Goal: Task Accomplishment & Management: Manage account settings

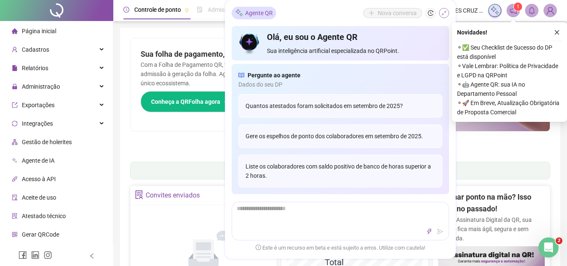
click at [445, 10] on button "button" at bounding box center [444, 13] width 10 height 10
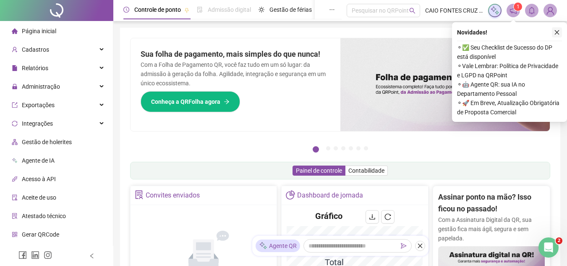
click at [555, 35] on button "button" at bounding box center [557, 32] width 10 height 10
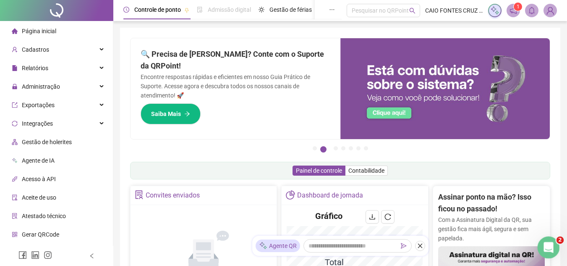
click at [552, 248] on div "Abrir mensagem da Intercom" at bounding box center [548, 246] width 28 height 28
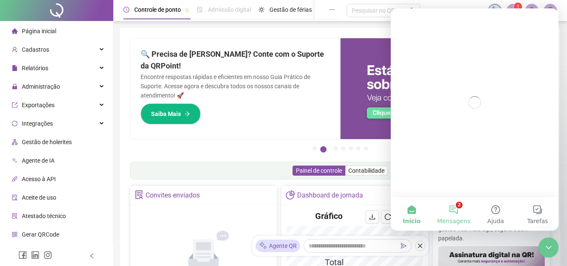
click at [450, 205] on button "2 Mensagens" at bounding box center [454, 214] width 42 height 34
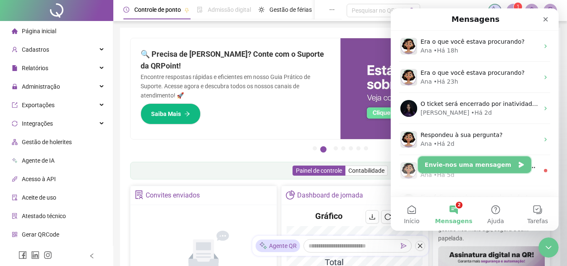
click at [464, 162] on button "Envie-nos uma mensagem" at bounding box center [474, 164] width 113 height 17
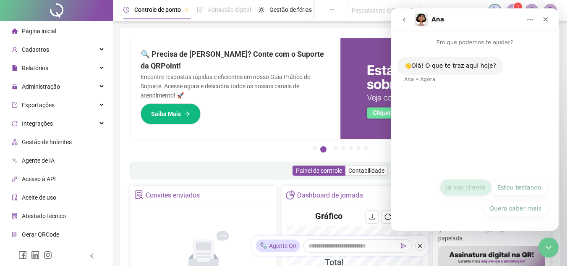
click at [465, 181] on button "Já sou cliente" at bounding box center [466, 187] width 52 height 17
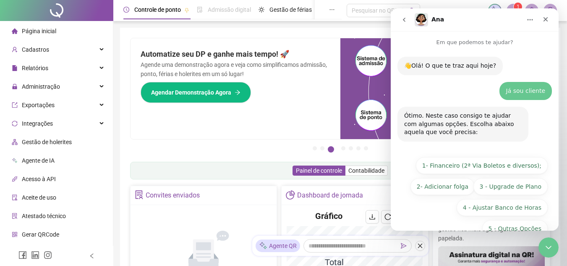
scroll to position [20, 0]
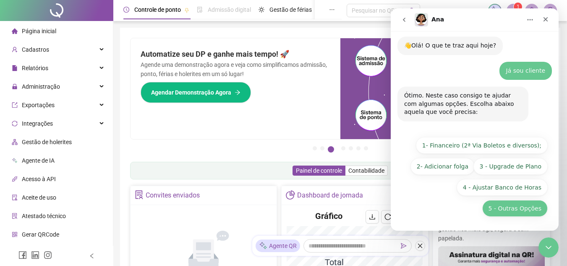
click at [525, 208] on button "5 - Outras Opções" at bounding box center [514, 208] width 65 height 17
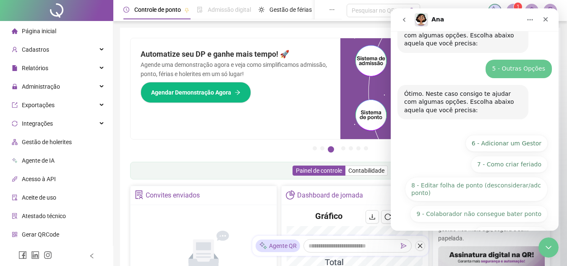
scroll to position [136, 0]
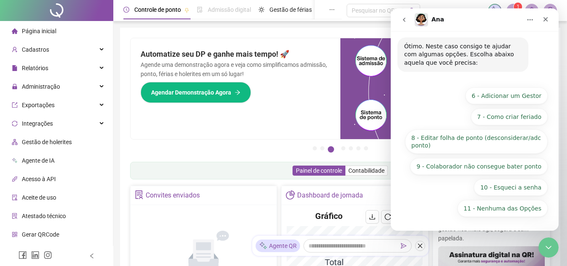
click at [525, 208] on button "11 - Nenhuma das Opções" at bounding box center [503, 208] width 90 height 17
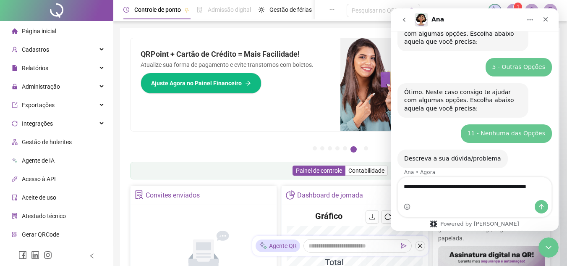
scroll to position [99, 0]
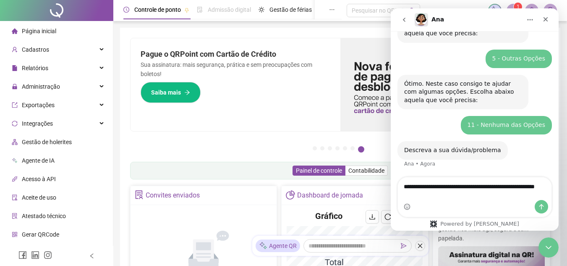
type textarea "**********"
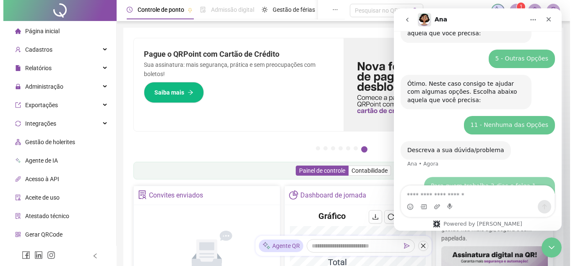
scroll to position [151, 0]
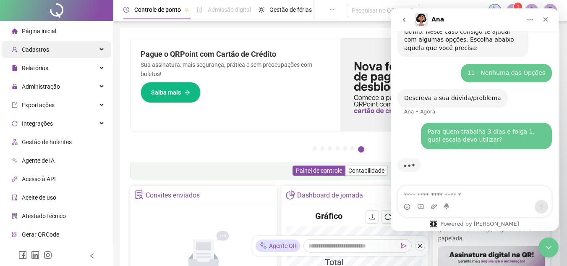
click at [70, 51] on div "Cadastros" at bounding box center [57, 49] width 110 height 17
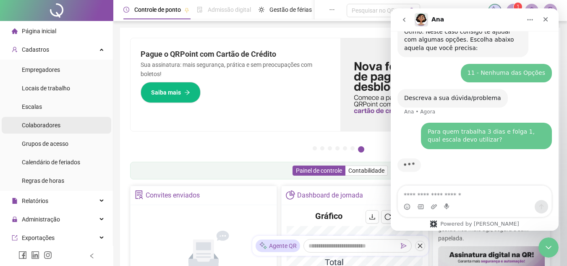
click at [52, 122] on span "Colaboradores" at bounding box center [41, 125] width 39 height 7
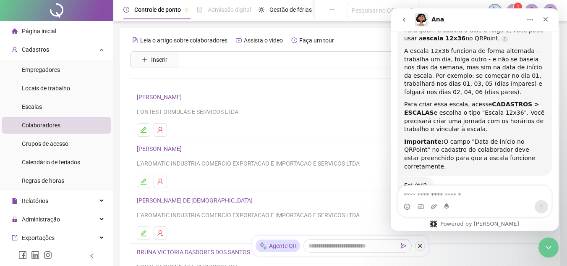
scroll to position [295, 0]
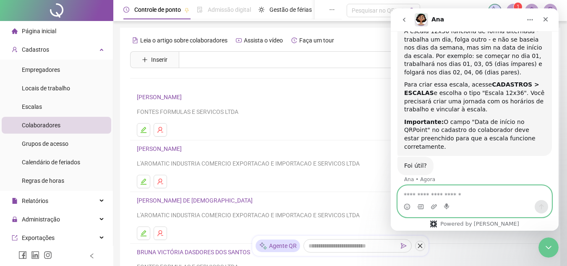
click at [425, 194] on textarea "Envie uma mensagem..." at bounding box center [475, 193] width 154 height 14
type textarea "**********"
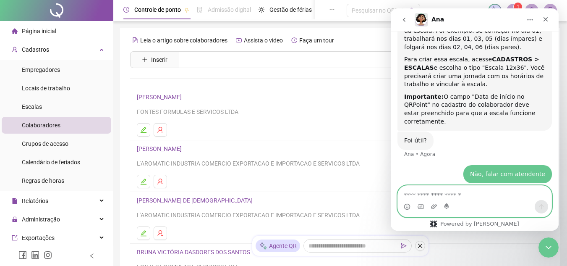
scroll to position [348, 0]
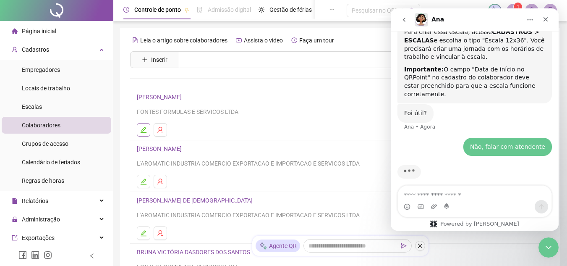
click at [148, 128] on button "button" at bounding box center [143, 129] width 13 height 13
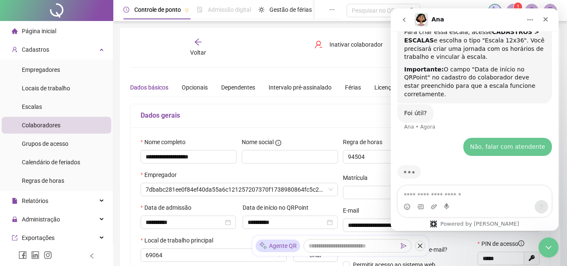
type input "******"
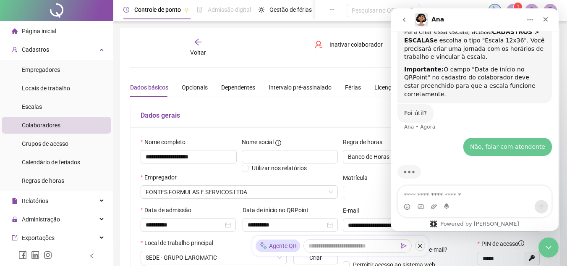
click at [238, 118] on h5 "Dados gerais" at bounding box center [340, 115] width 399 height 10
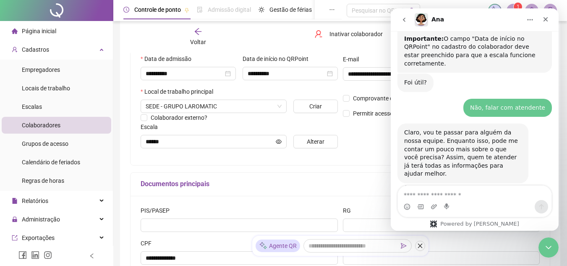
scroll to position [134, 0]
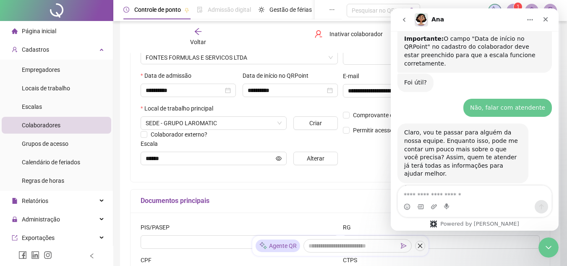
click at [195, 40] on span "Voltar" at bounding box center [198, 42] width 16 height 7
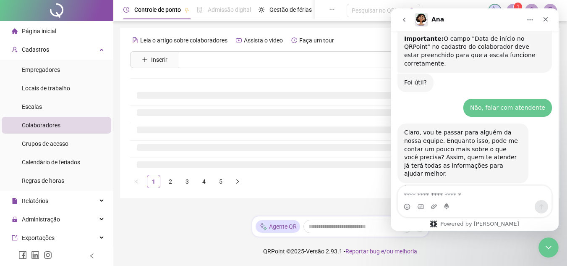
scroll to position [0, 0]
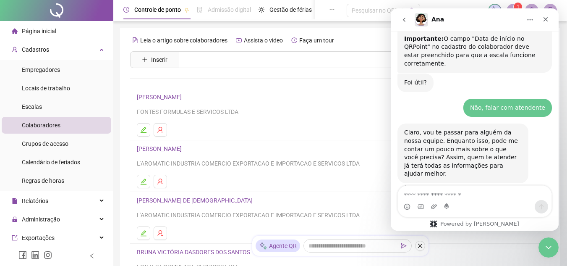
click at [184, 149] on link "[PERSON_NAME]" at bounding box center [160, 148] width 47 height 7
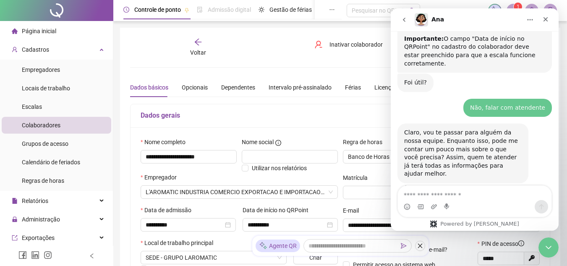
type input "******"
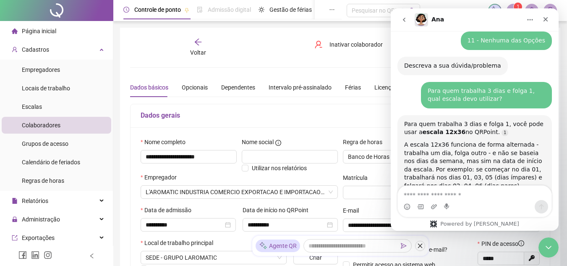
scroll to position [160, 0]
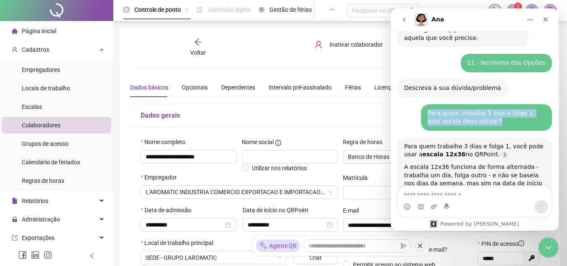
drag, startPoint x: 476, startPoint y: 123, endPoint x: 421, endPoint y: 114, distance: 54.9
click at [421, 114] on div "Para quem trabalha 3 dias e folga 1, qual escala devo utilizar? • Há 1min" at bounding box center [486, 117] width 131 height 26
copy div "Para quem trabalha 3 dias e folga 1, qual escala devo utilizar?"
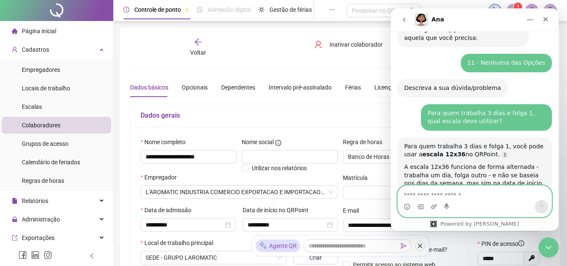
click at [431, 191] on textarea "Envie uma mensagem..." at bounding box center [475, 193] width 154 height 14
paste textarea "**********"
type textarea "**********"
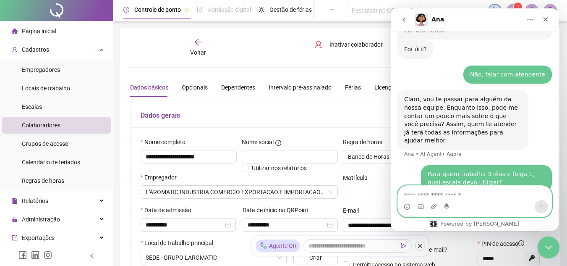
scroll to position [453, 0]
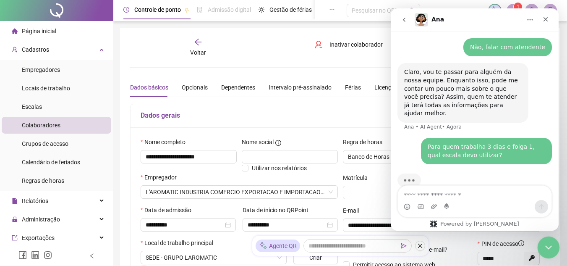
click at [541, 245] on div "Fechar mensagem da Intercom" at bounding box center [547, 246] width 20 height 20
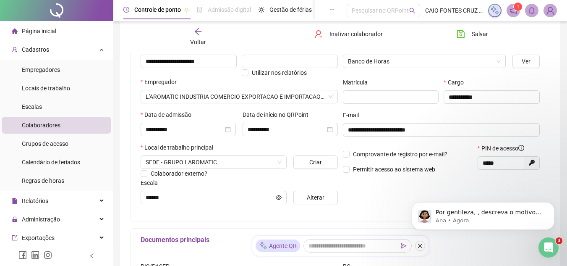
scroll to position [96, 0]
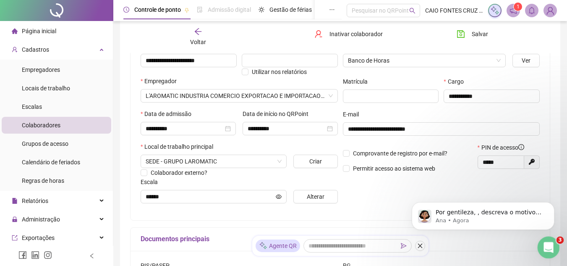
click at [552, 251] on div "Abrir mensagem da Intercom" at bounding box center [548, 246] width 28 height 28
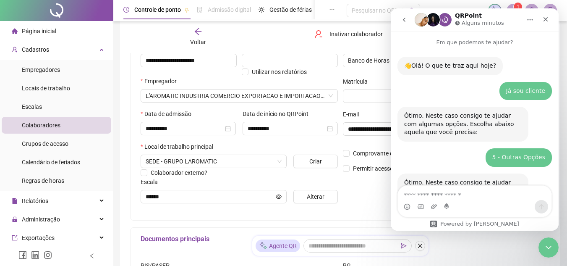
scroll to position [476, 0]
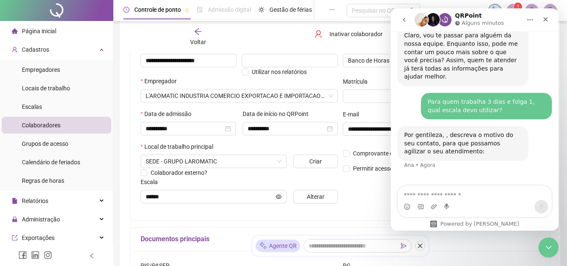
click at [489, 189] on textarea "Envie uma mensagem..." at bounding box center [475, 193] width 154 height 14
type textarea "**********"
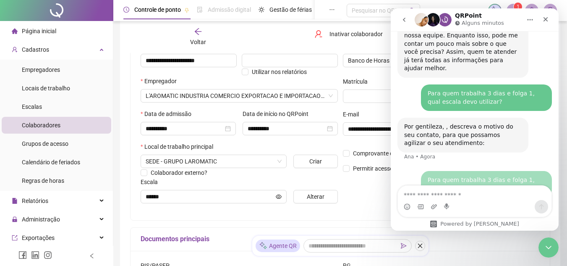
scroll to position [510, 0]
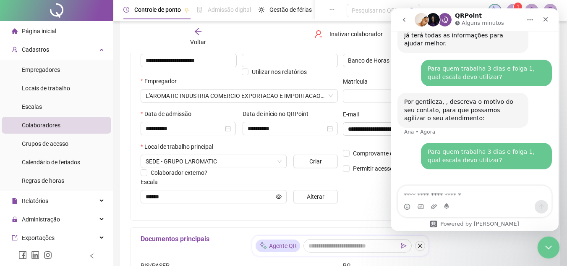
click at [545, 247] on icon "Fechar mensagem da Intercom" at bounding box center [547, 246] width 10 height 10
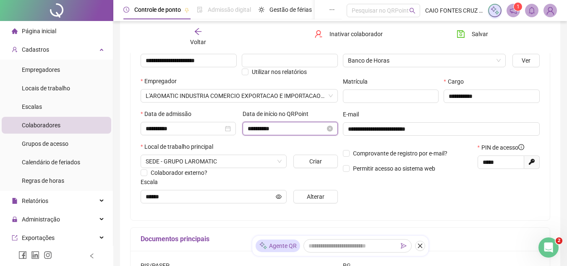
click at [321, 130] on input "**********" at bounding box center [287, 128] width 78 height 9
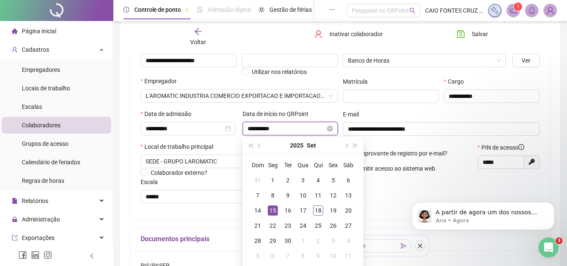
scroll to position [0, 0]
click at [327, 130] on icon "close-circle" at bounding box center [330, 129] width 6 height 6
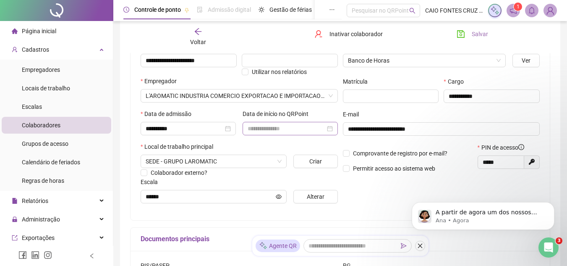
click at [461, 40] on button "Salvar" at bounding box center [472, 33] width 44 height 13
click at [212, 41] on div "Voltar" at bounding box center [198, 36] width 65 height 19
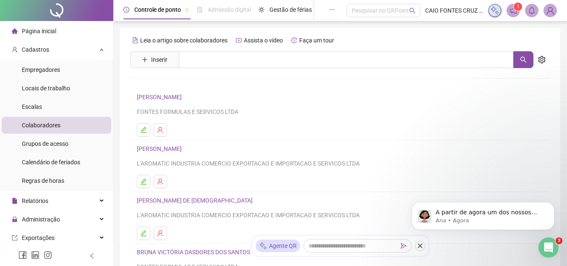
click at [190, 197] on link "[PERSON_NAME] DE [DEMOGRAPHIC_DATA]" at bounding box center [196, 200] width 118 height 7
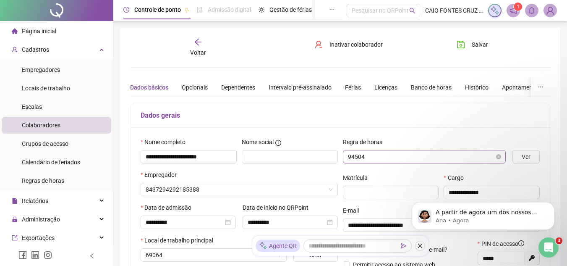
type input "******"
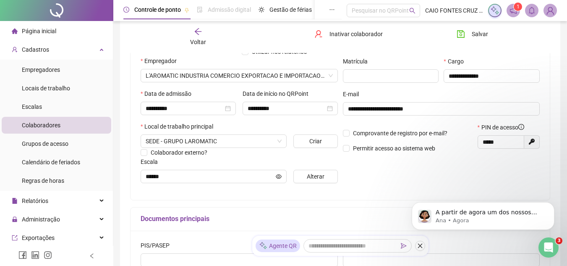
scroll to position [117, 0]
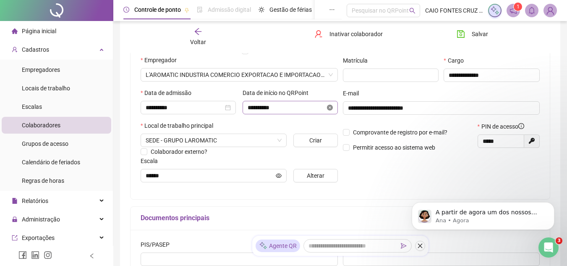
click at [330, 106] on icon "close-circle" at bounding box center [330, 108] width 6 height 6
click at [458, 31] on icon "save" at bounding box center [461, 34] width 8 height 8
click at [205, 34] on div "Voltar" at bounding box center [198, 36] width 65 height 19
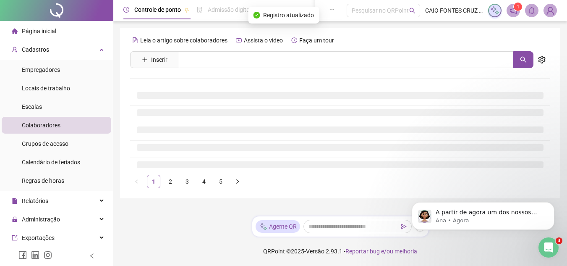
scroll to position [0, 0]
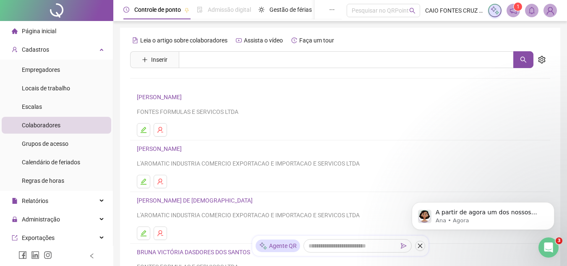
click at [164, 253] on link "BRUNA VICTÓRIA DASDORES DOS SANTOS" at bounding box center [195, 252] width 116 height 7
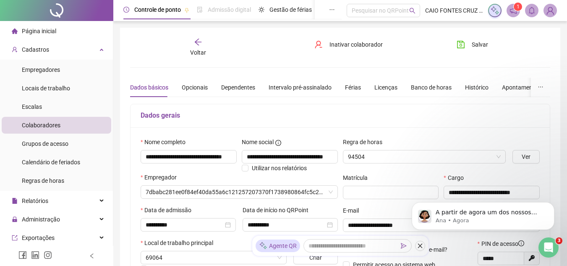
type input "**********"
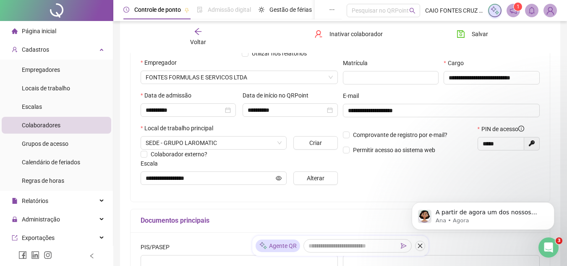
scroll to position [115, 0]
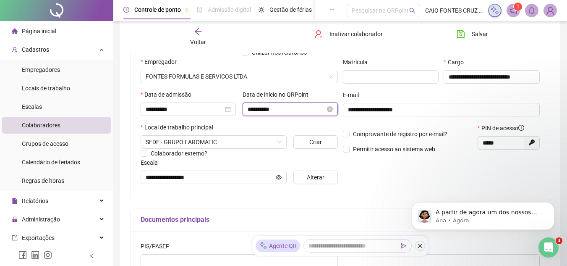
click at [321, 113] on input "**********" at bounding box center [287, 109] width 78 height 9
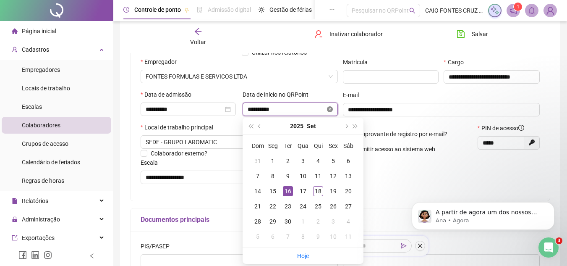
click at [328, 110] on icon "close-circle" at bounding box center [330, 109] width 6 height 6
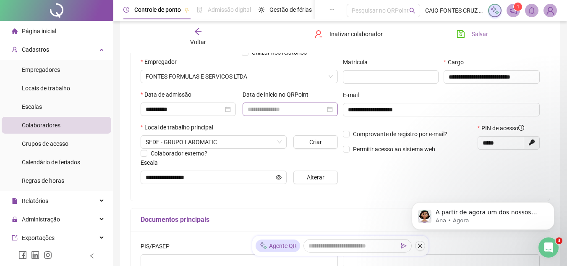
click at [466, 34] on button "Salvar" at bounding box center [472, 33] width 44 height 13
click at [203, 30] on div "Voltar" at bounding box center [198, 36] width 65 height 19
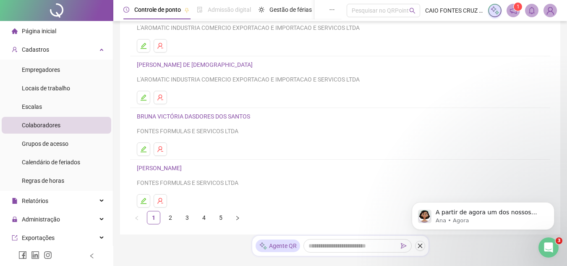
scroll to position [138, 0]
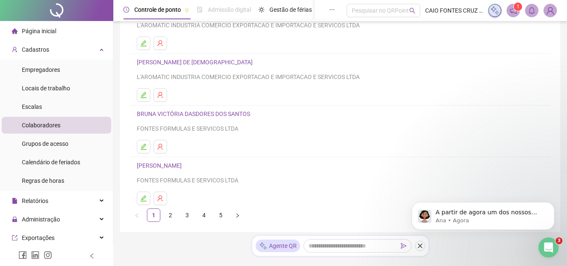
click at [184, 163] on link "[PERSON_NAME]" at bounding box center [160, 165] width 47 height 7
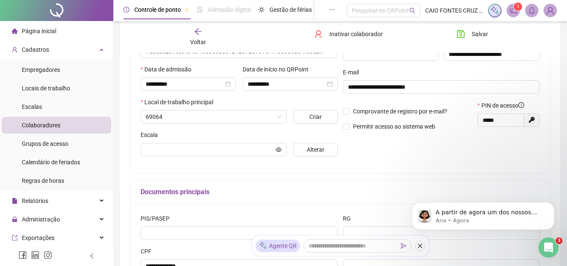
scroll to position [142, 0]
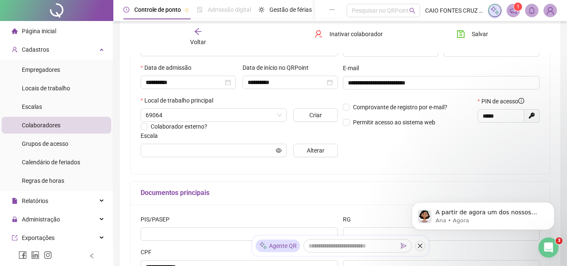
type input "******"
click at [200, 37] on div "Voltar" at bounding box center [198, 36] width 65 height 19
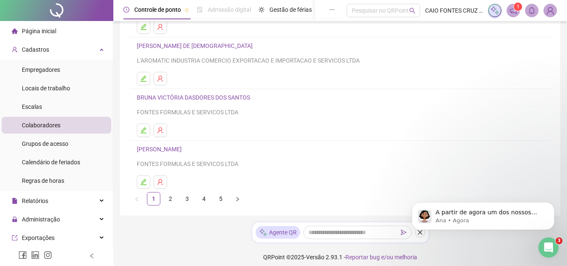
scroll to position [160, 0]
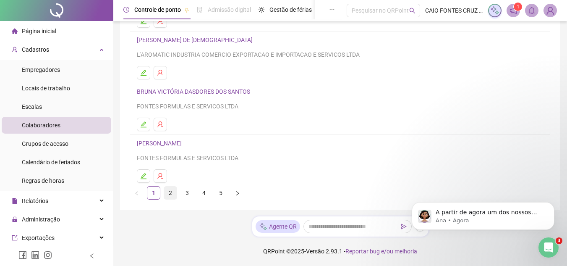
click at [170, 197] on link "2" at bounding box center [170, 192] width 13 height 13
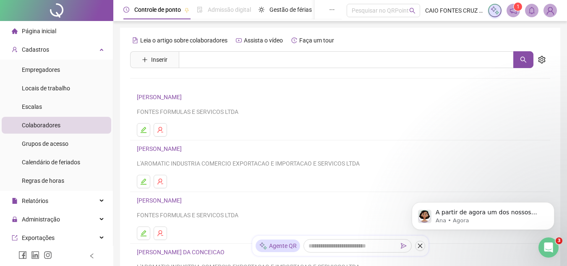
click at [172, 148] on link "[PERSON_NAME]" at bounding box center [160, 148] width 47 height 7
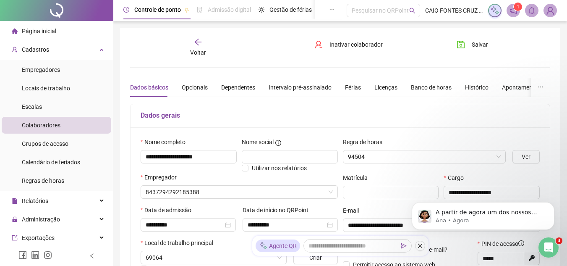
type input "******"
click at [331, 226] on icon "close-circle" at bounding box center [330, 225] width 6 height 6
click at [458, 49] on button "Salvar" at bounding box center [472, 44] width 44 height 13
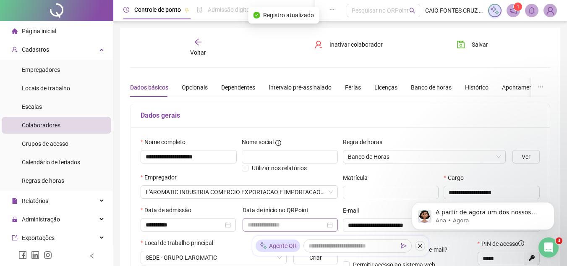
click at [206, 42] on div "Voltar" at bounding box center [198, 47] width 65 height 19
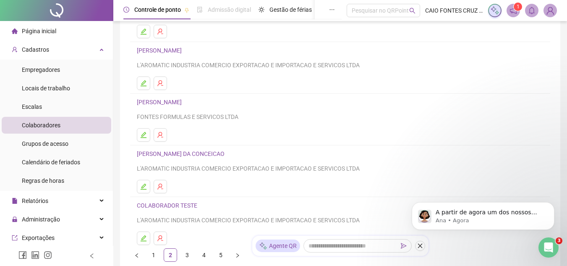
scroll to position [116, 0]
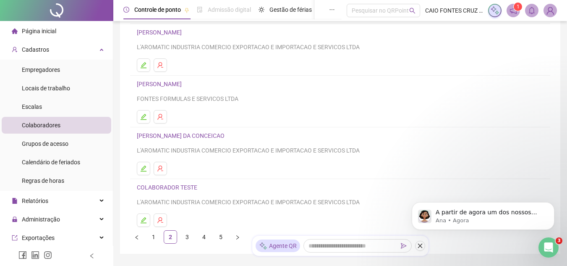
click at [227, 139] on link "[PERSON_NAME] DA CONCEICAO" at bounding box center [182, 135] width 90 height 7
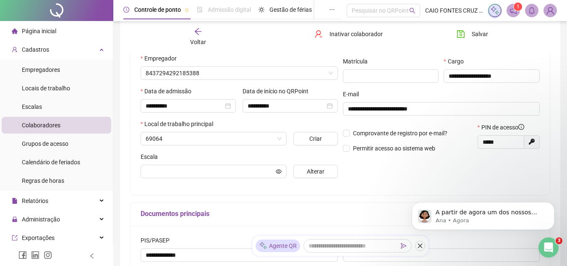
scroll to position [120, 0]
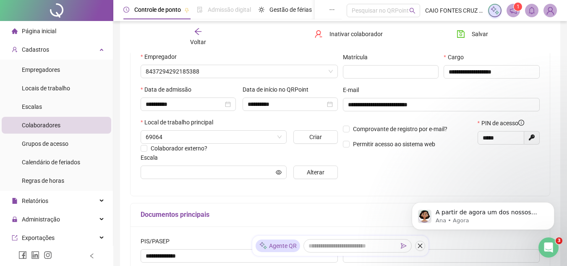
type input "******"
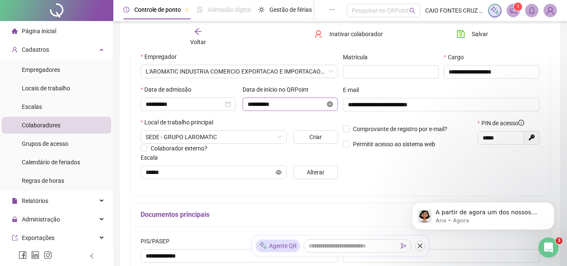
click at [330, 106] on icon "close-circle" at bounding box center [330, 104] width 6 height 6
click at [478, 39] on button "Salvar" at bounding box center [472, 33] width 44 height 13
click at [192, 33] on div "Voltar" at bounding box center [198, 36] width 65 height 19
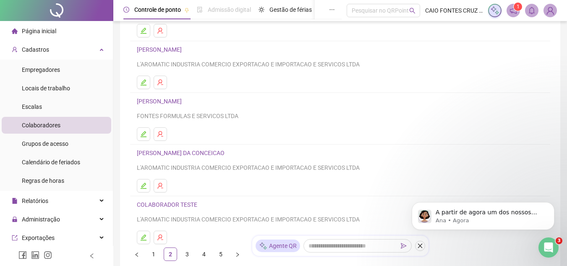
scroll to position [160, 0]
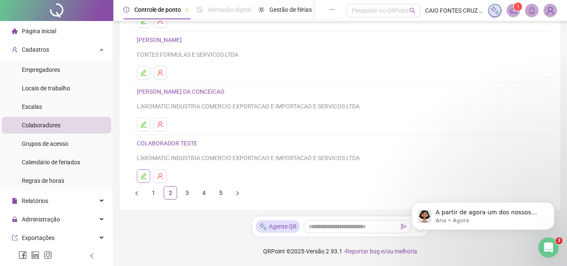
click at [148, 173] on button "button" at bounding box center [143, 175] width 13 height 13
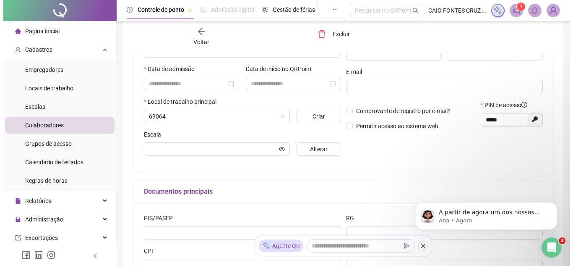
scroll to position [165, 0]
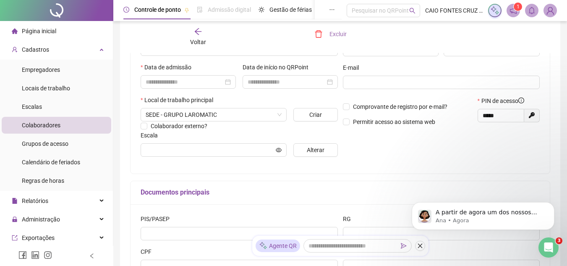
click at [332, 37] on span "Excluir" at bounding box center [338, 33] width 17 height 9
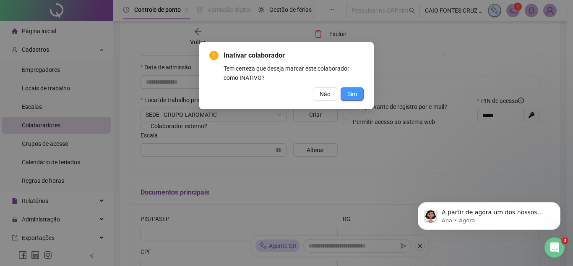
click at [352, 92] on span "Sim" at bounding box center [353, 93] width 10 height 9
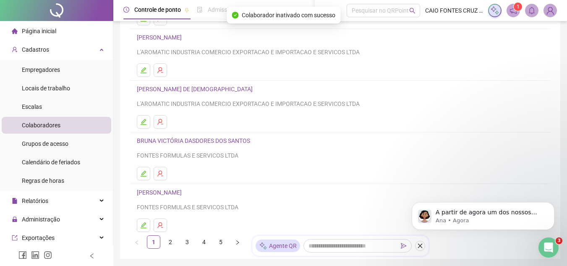
scroll to position [160, 0]
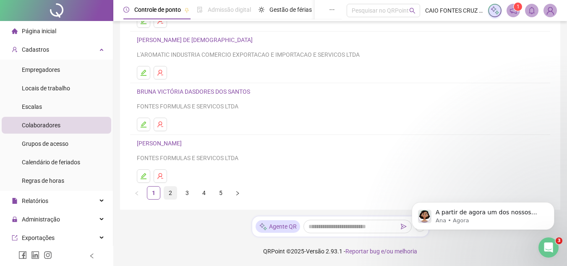
click at [174, 194] on link "2" at bounding box center [170, 192] width 13 height 13
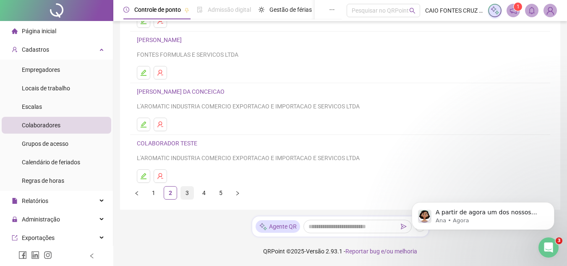
click at [190, 192] on link "3" at bounding box center [187, 192] width 13 height 13
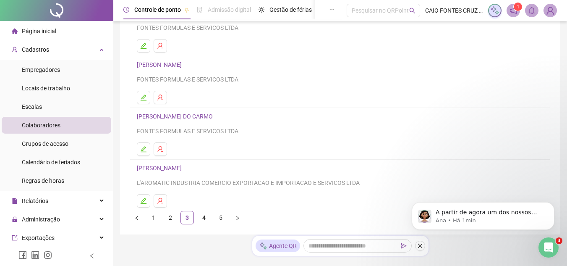
scroll to position [136, 0]
click at [184, 113] on link "[PERSON_NAME] DO CARMO" at bounding box center [176, 116] width 79 height 7
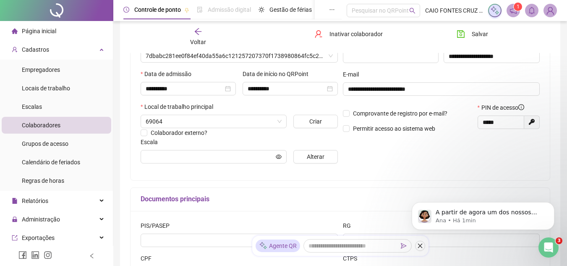
scroll to position [140, 0]
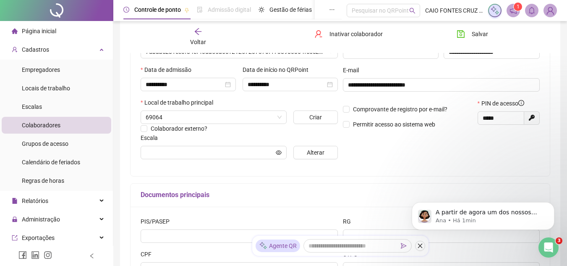
type input "******"
click at [329, 85] on icon "close-circle" at bounding box center [330, 84] width 6 height 6
click at [487, 35] on span "Salvar" at bounding box center [480, 33] width 16 height 9
click at [207, 43] on div "Voltar" at bounding box center [198, 36] width 65 height 19
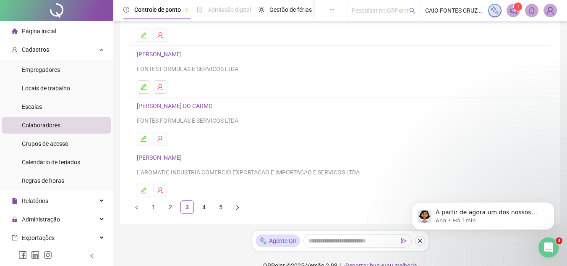
scroll to position [147, 0]
click at [184, 156] on link "[PERSON_NAME]" at bounding box center [160, 156] width 47 height 7
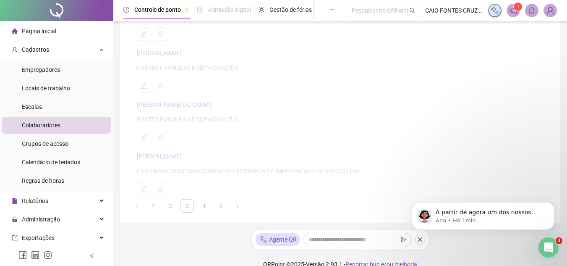
scroll to position [152, 0]
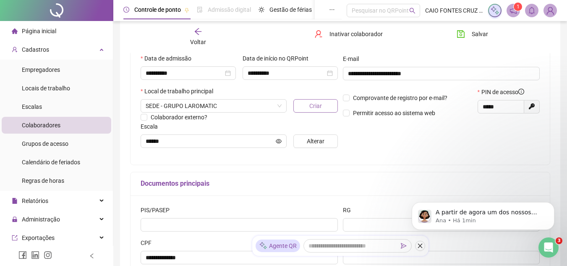
type input "******"
click at [331, 73] on icon "close-circle" at bounding box center [330, 73] width 6 height 6
click at [479, 30] on span "Salvar" at bounding box center [480, 33] width 16 height 9
click at [210, 37] on div "Voltar" at bounding box center [198, 36] width 65 height 19
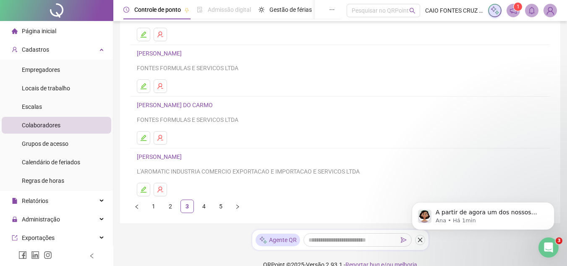
scroll to position [152, 0]
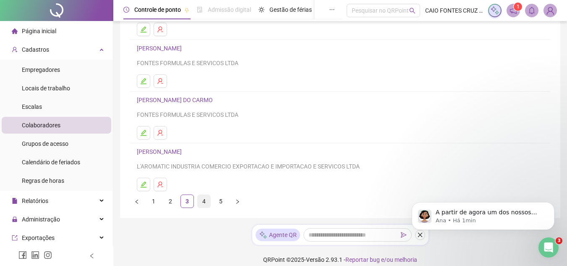
click at [207, 202] on link "4" at bounding box center [204, 201] width 13 height 13
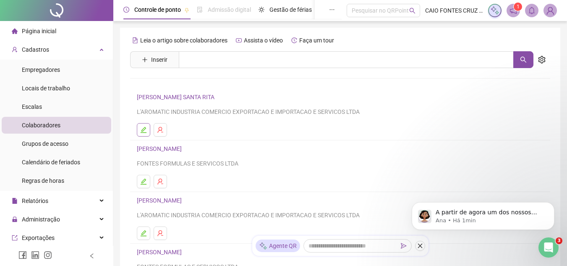
click at [143, 125] on button "button" at bounding box center [143, 129] width 13 height 13
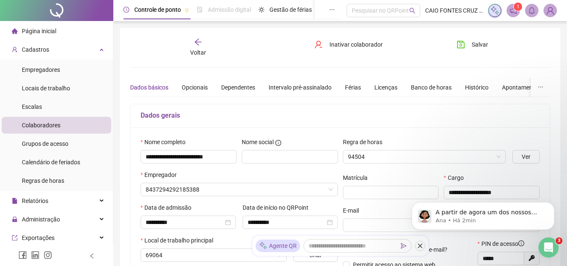
type input "******"
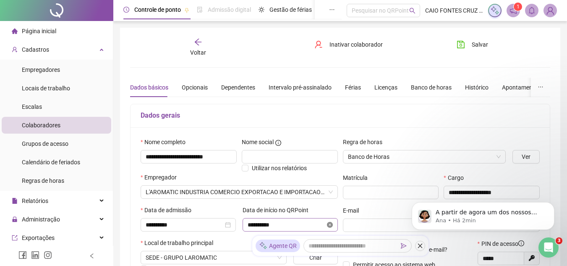
click at [330, 224] on icon "close-circle" at bounding box center [330, 225] width 6 height 6
click at [463, 45] on icon "save" at bounding box center [461, 44] width 8 height 8
click at [207, 46] on div "Voltar" at bounding box center [198, 47] width 65 height 19
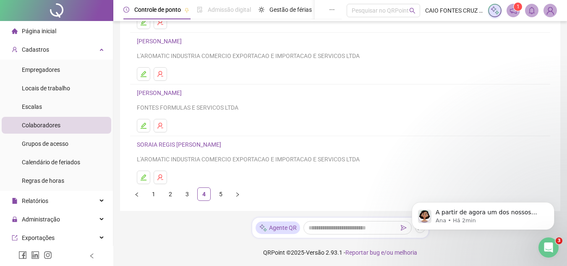
scroll to position [160, 0]
click at [184, 42] on link "[PERSON_NAME]" at bounding box center [160, 40] width 47 height 7
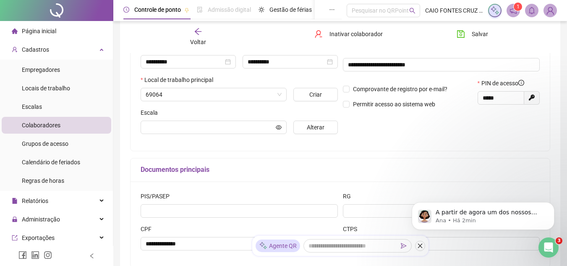
scroll to position [165, 0]
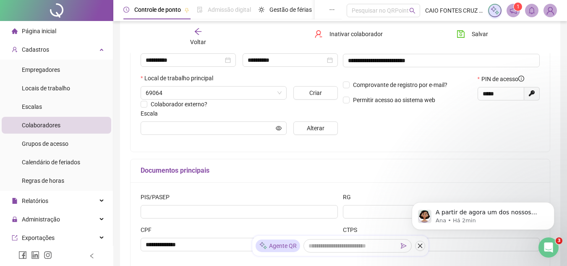
type input "******"
click at [330, 60] on icon "close-circle" at bounding box center [330, 60] width 6 height 6
click at [481, 29] on span "Salvar" at bounding box center [480, 33] width 16 height 9
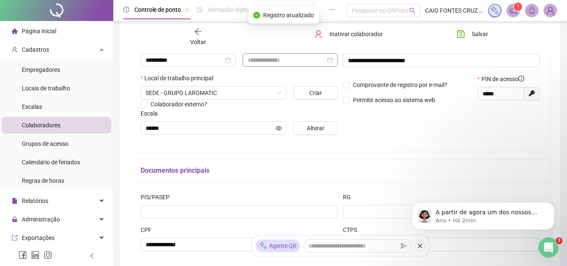
click at [214, 35] on div "Voltar" at bounding box center [198, 36] width 65 height 19
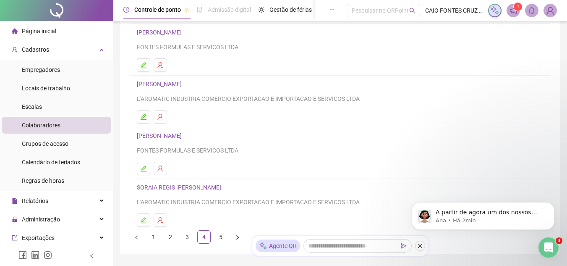
scroll to position [123, 0]
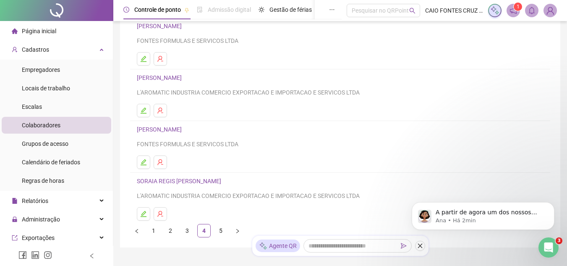
click at [224, 184] on link "SORAIA REGIS [PERSON_NAME]" at bounding box center [180, 181] width 87 height 7
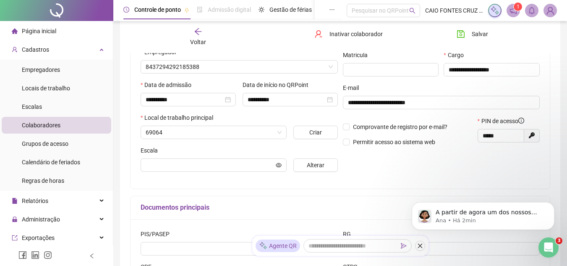
scroll to position [127, 0]
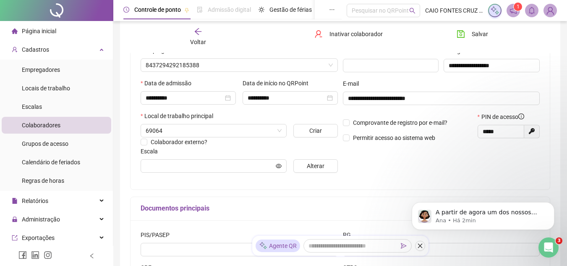
type input "******"
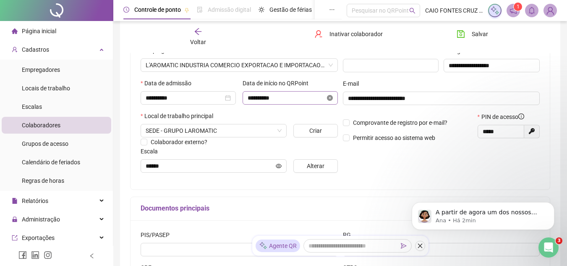
click at [330, 99] on icon "close-circle" at bounding box center [330, 98] width 6 height 6
click at [478, 31] on span "Salvar" at bounding box center [480, 33] width 16 height 9
click at [205, 43] on span "Voltar" at bounding box center [198, 42] width 16 height 7
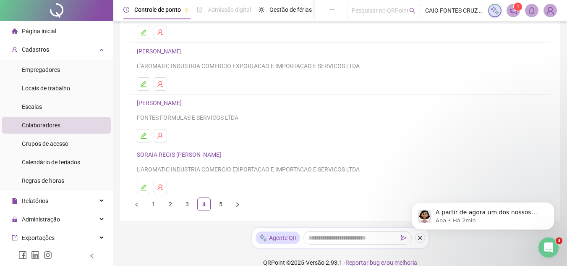
scroll to position [151, 0]
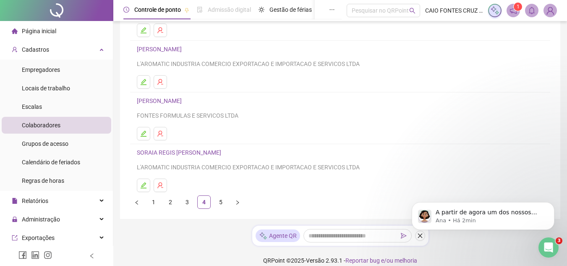
click at [184, 103] on link "[PERSON_NAME]" at bounding box center [160, 100] width 47 height 7
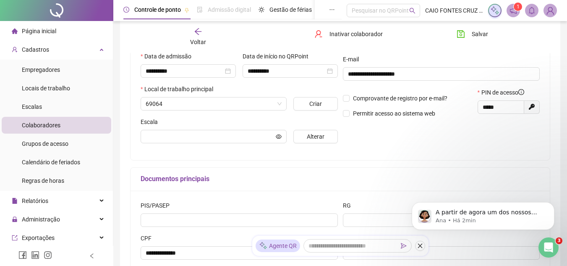
scroll to position [155, 0]
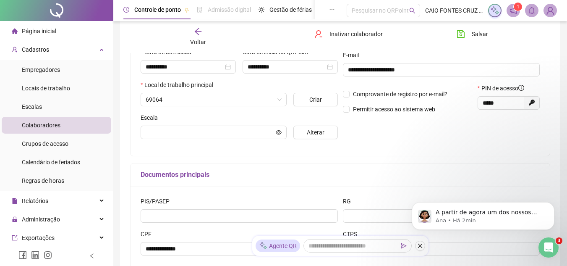
type input "******"
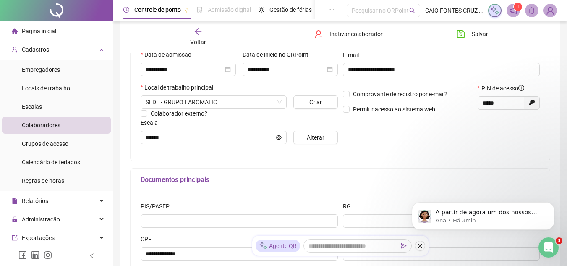
click at [204, 35] on div "Voltar" at bounding box center [198, 36] width 65 height 19
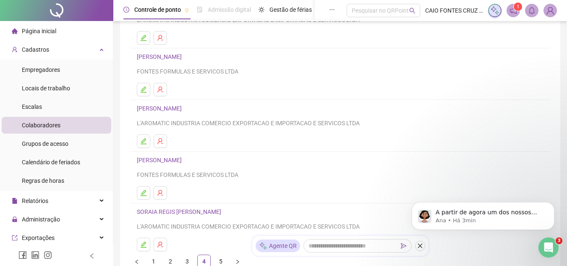
scroll to position [160, 0]
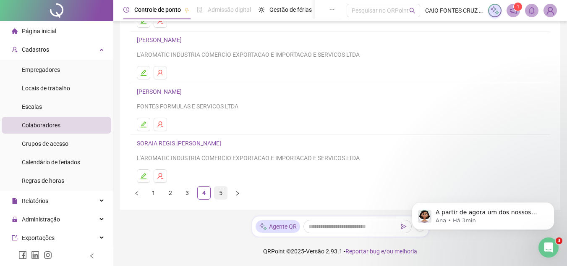
click at [224, 193] on link "5" at bounding box center [221, 192] width 13 height 13
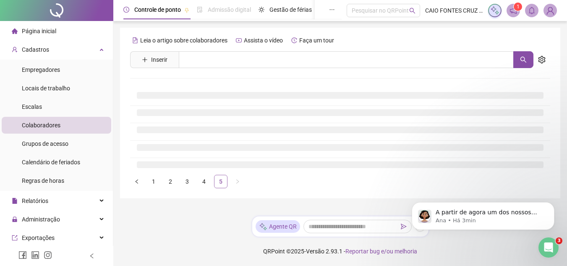
scroll to position [0, 0]
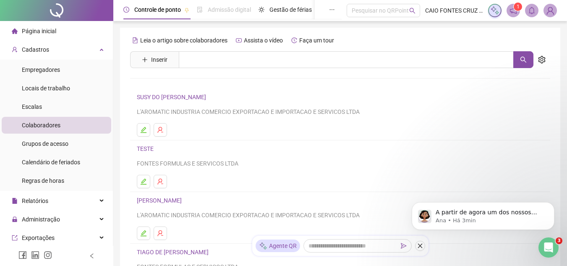
click at [184, 94] on link "SUSY DO [PERSON_NAME]" at bounding box center [173, 97] width 72 height 7
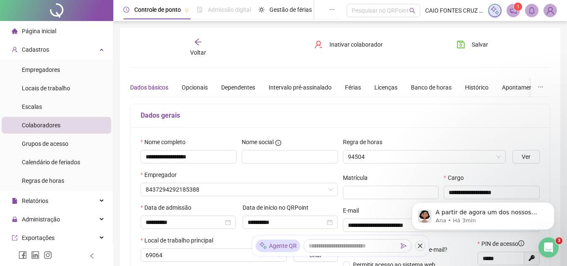
type input "******"
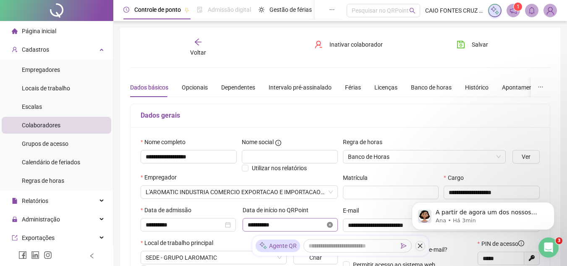
click at [330, 225] on icon "close-circle" at bounding box center [330, 225] width 6 height 6
click at [476, 49] on button "Salvar" at bounding box center [472, 44] width 44 height 13
click at [201, 53] on span "Voltar" at bounding box center [198, 52] width 16 height 7
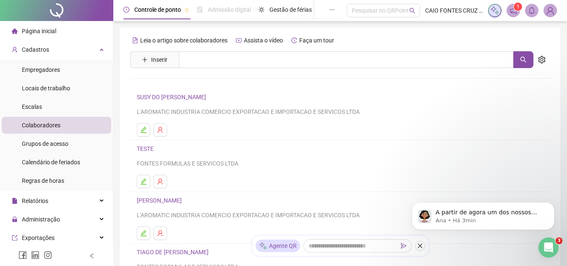
click at [169, 198] on link "[PERSON_NAME]" at bounding box center [160, 200] width 47 height 7
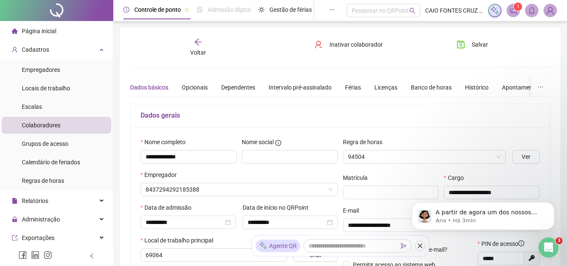
type input "******"
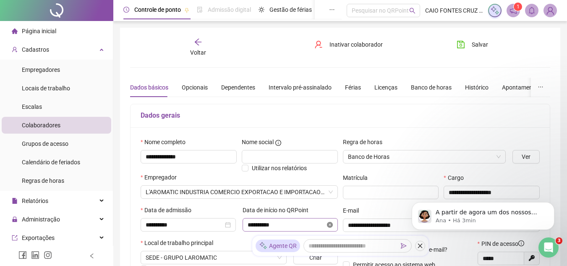
click at [330, 224] on icon "close-circle" at bounding box center [330, 225] width 6 height 6
click at [478, 45] on span "Salvar" at bounding box center [480, 44] width 16 height 9
click at [200, 46] on div "Voltar" at bounding box center [198, 47] width 65 height 19
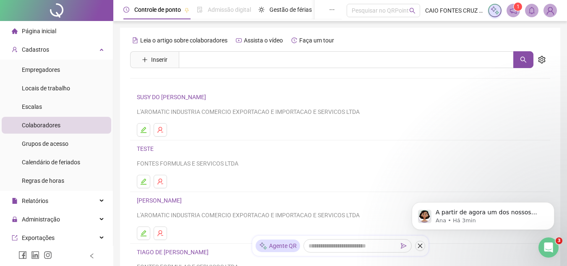
click at [186, 249] on link "TIAGO DE [PERSON_NAME]" at bounding box center [174, 252] width 74 height 7
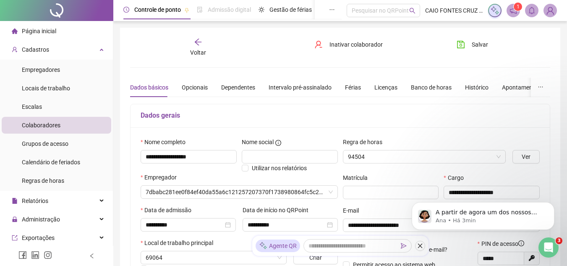
type input "******"
click at [330, 226] on icon "close-circle" at bounding box center [330, 225] width 6 height 6
click at [474, 42] on span "Salvar" at bounding box center [480, 44] width 16 height 9
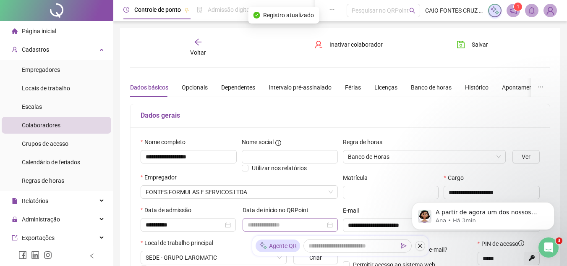
click at [196, 49] on span "Voltar" at bounding box center [198, 52] width 16 height 7
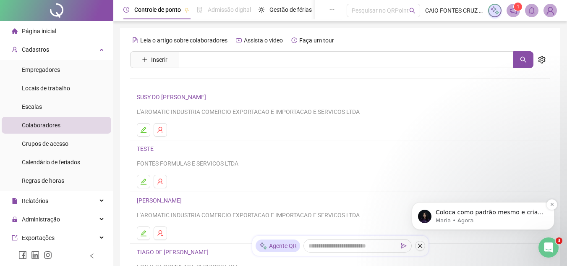
click at [516, 220] on p "Maria • Agora" at bounding box center [490, 221] width 108 height 8
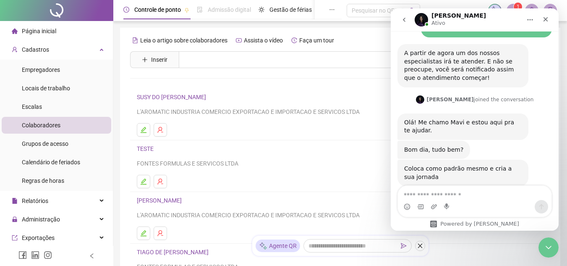
scroll to position [635, 0]
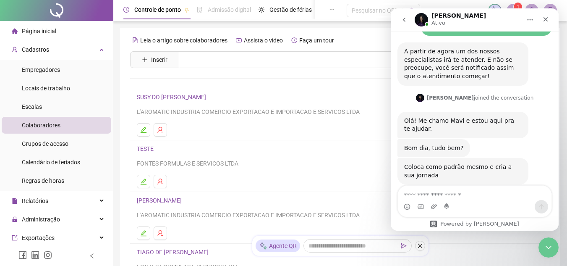
click at [459, 190] on textarea "Envie uma mensagem..." at bounding box center [475, 193] width 154 height 14
type textarea "*"
type textarea "**********"
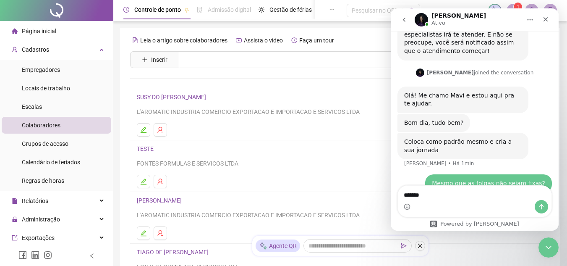
type textarea "********"
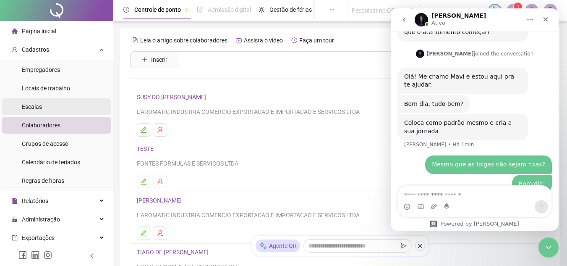
click at [34, 111] on div "Escalas" at bounding box center [32, 106] width 20 height 17
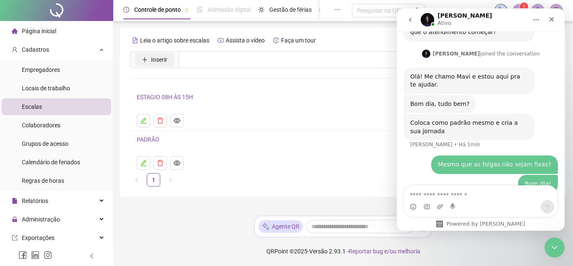
click at [144, 63] on button "Inserir" at bounding box center [154, 59] width 39 height 13
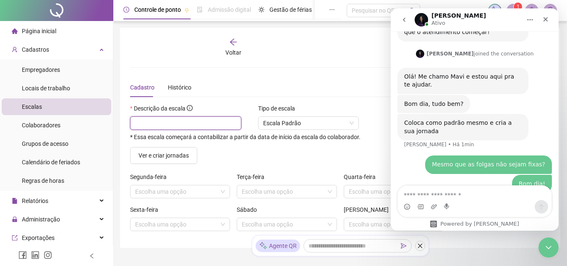
click at [170, 121] on input "text" at bounding box center [185, 122] width 111 height 13
type input "*****"
click at [192, 150] on button "Ver e criar jornadas" at bounding box center [163, 155] width 67 height 17
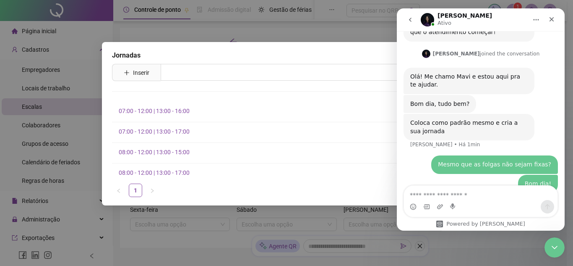
click at [178, 209] on div "Jornadas Inserir Nenhum resultado 07:00 - 12:00 | 13:00 - 16:00 07:00 - 12:00 |…" at bounding box center [286, 133] width 573 height 266
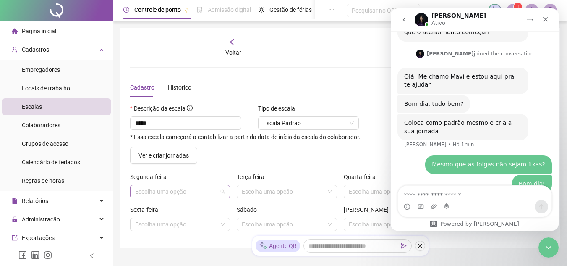
click at [181, 193] on input "search" at bounding box center [176, 191] width 82 height 13
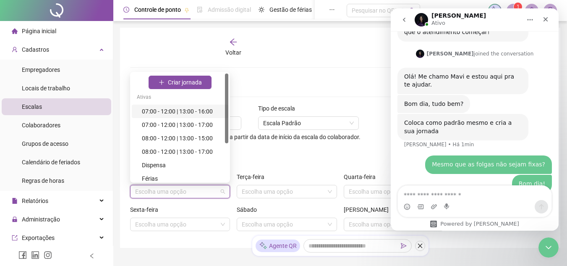
click at [192, 113] on div "07:00 - 12:00 | 13:00 - 16:00" at bounding box center [182, 111] width 81 height 9
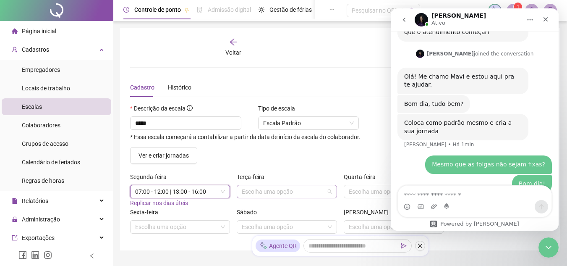
click at [265, 195] on input "search" at bounding box center [283, 191] width 82 height 13
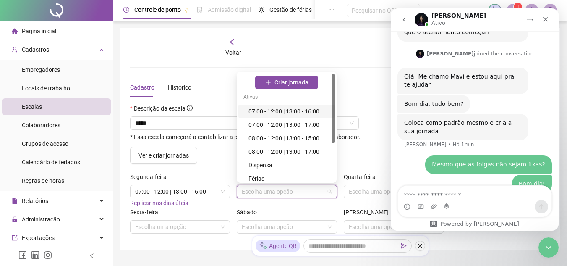
click at [311, 110] on div "07:00 - 12:00 | 13:00 - 16:00" at bounding box center [289, 111] width 81 height 9
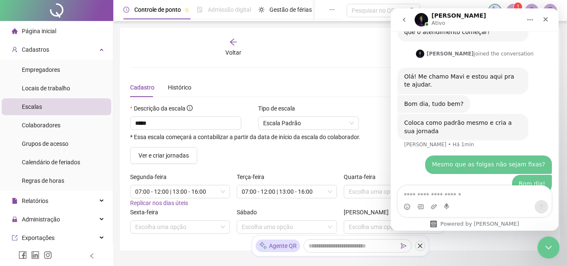
click at [544, 248] on icon "Fechar mensagem da Intercom" at bounding box center [547, 246] width 10 height 10
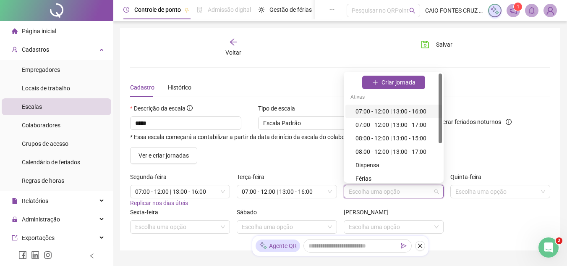
click at [401, 193] on input "search" at bounding box center [390, 191] width 82 height 13
click at [399, 117] on div "07:00 - 12:00 | 13:00 - 16:00" at bounding box center [393, 111] width 97 height 13
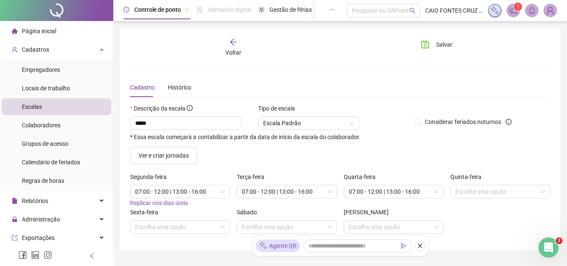
click at [502, 181] on div "Quinta-feira" at bounding box center [500, 178] width 100 height 13
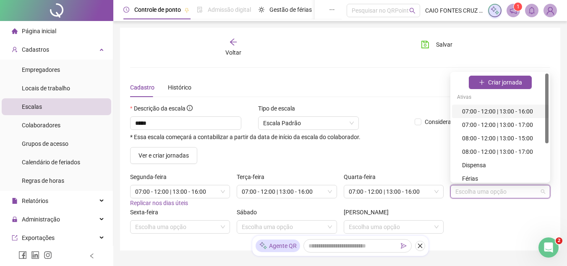
click at [500, 189] on input "search" at bounding box center [496, 191] width 82 height 13
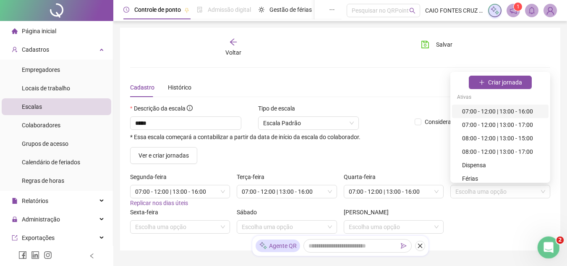
click at [552, 245] on icon "Abrir mensagem da Intercom" at bounding box center [548, 246] width 14 height 14
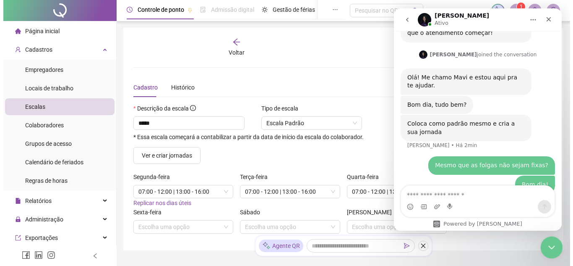
scroll to position [679, 0]
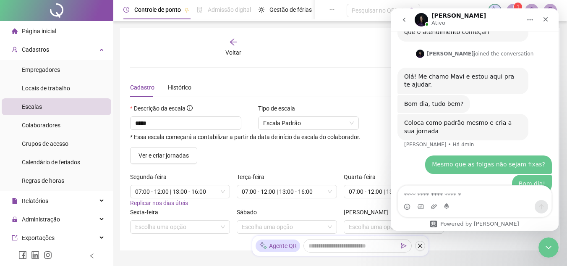
click at [233, 57] on div "Voltar" at bounding box center [234, 47] width 65 height 19
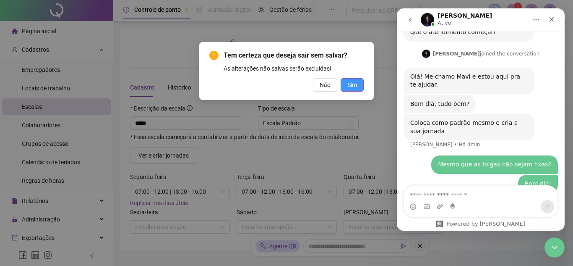
click at [354, 86] on span "Sim" at bounding box center [353, 84] width 10 height 9
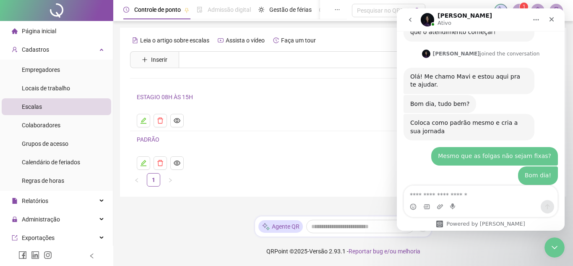
scroll to position [720, 0]
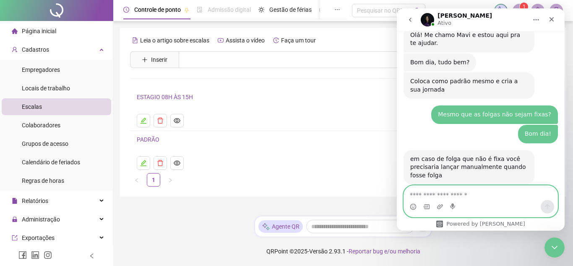
click at [465, 193] on textarea "Envie uma mensagem..." at bounding box center [481, 193] width 154 height 14
type textarea "**********"
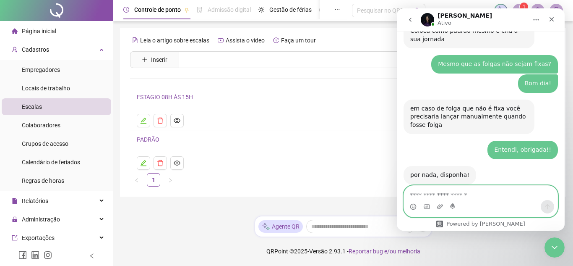
scroll to position [770, 0]
